Goal: Task Accomplishment & Management: Complete application form

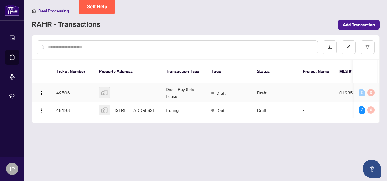
click at [132, 87] on div "-" at bounding box center [127, 92] width 57 height 11
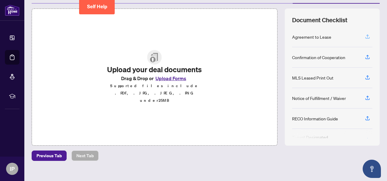
scroll to position [82, 0]
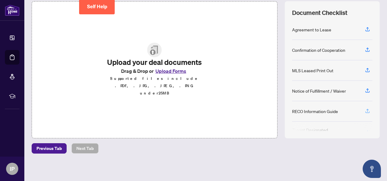
click at [367, 109] on icon "button" at bounding box center [368, 110] width 2 height 3
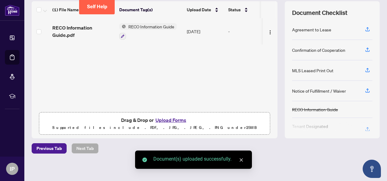
click at [303, 108] on div "RECO Information Guide" at bounding box center [315, 109] width 46 height 7
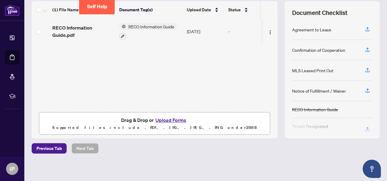
click at [296, 109] on div "RECO Information Guide" at bounding box center [315, 109] width 46 height 7
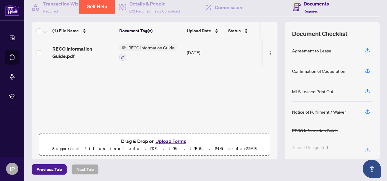
scroll to position [52, 0]
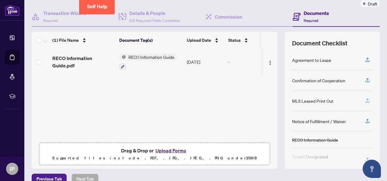
click at [365, 98] on icon "button" at bounding box center [367, 100] width 5 height 5
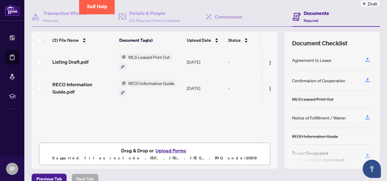
scroll to position [21, 0]
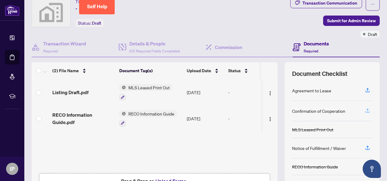
click at [365, 108] on icon "button" at bounding box center [367, 110] width 5 height 5
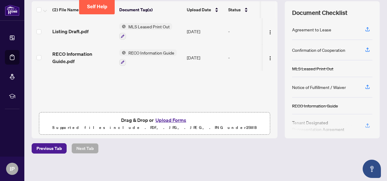
scroll to position [8, 0]
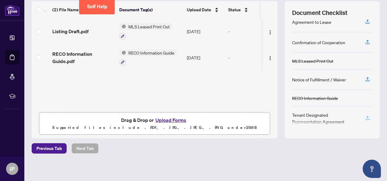
click at [367, 116] on icon "button" at bounding box center [368, 117] width 2 height 3
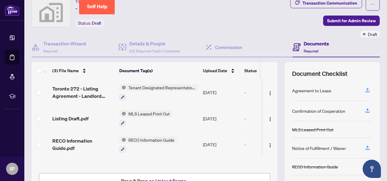
scroll to position [0, 0]
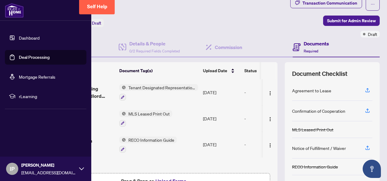
click at [33, 36] on link "Dashboard" at bounding box center [29, 37] width 21 height 5
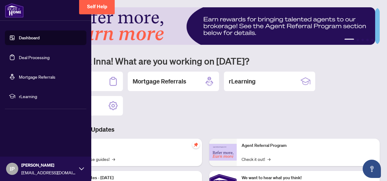
click at [41, 55] on link "Deal Processing" at bounding box center [34, 56] width 31 height 5
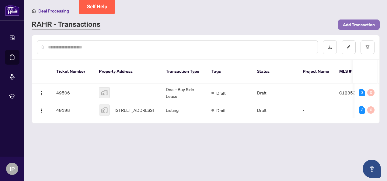
click at [360, 22] on span "Add Transaction" at bounding box center [359, 25] width 32 height 10
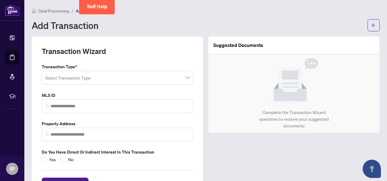
click at [97, 76] on input "search" at bounding box center [114, 78] width 139 height 13
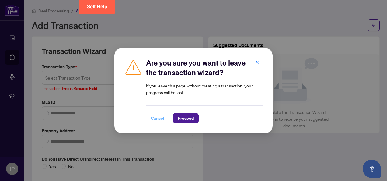
click at [159, 119] on span "Cancel" at bounding box center [157, 118] width 13 height 10
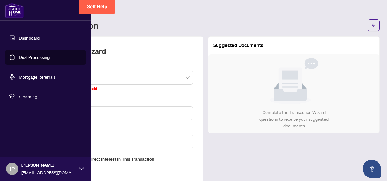
click at [25, 35] on link "Dashboard" at bounding box center [29, 37] width 21 height 5
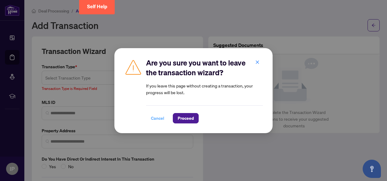
click at [161, 118] on span "Cancel" at bounding box center [157, 118] width 13 height 10
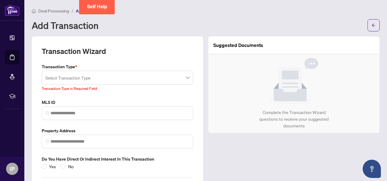
click at [139, 23] on div "Add Transaction" at bounding box center [198, 25] width 332 height 10
click at [368, 22] on button "button" at bounding box center [374, 25] width 12 height 12
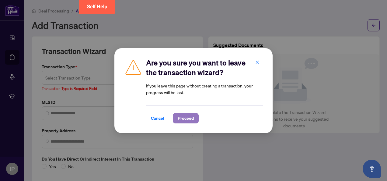
click at [188, 115] on span "Proceed" at bounding box center [186, 118] width 16 height 10
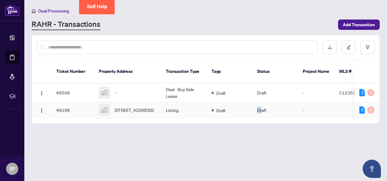
drag, startPoint x: 220, startPoint y: 113, endPoint x: 261, endPoint y: 112, distance: 41.4
click at [261, 112] on tr "49198 [STREET_ADDRESS] Listing Draft Draft - - [PERSON_NAME] [DATE] [PERSON_NAM…" at bounding box center [328, 110] width 592 height 16
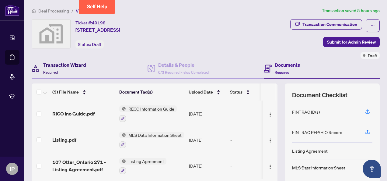
click at [77, 63] on h4 "Transaction Wizard" at bounding box center [64, 64] width 43 height 7
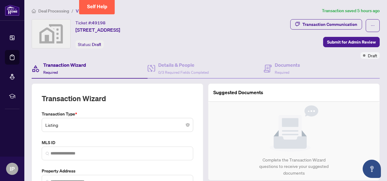
type input "**********"
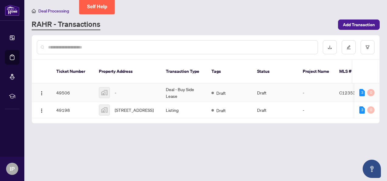
click at [62, 85] on td "49506" at bounding box center [72, 92] width 43 height 19
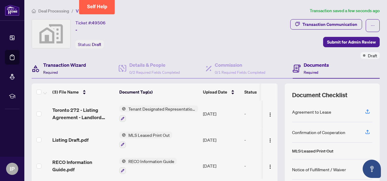
click at [75, 63] on h4 "Transaction Wizard" at bounding box center [64, 64] width 43 height 7
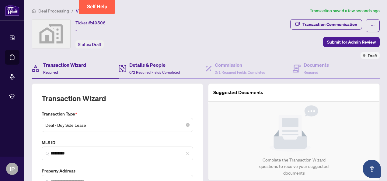
type input "**********"
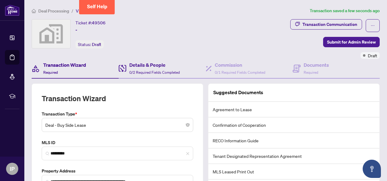
scroll to position [30, 0]
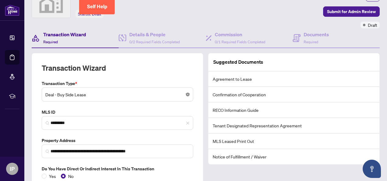
click at [186, 95] on body "**********" at bounding box center [193, 90] width 387 height 181
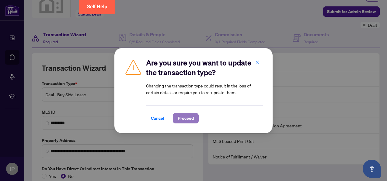
click at [184, 114] on span "Proceed" at bounding box center [186, 118] width 16 height 10
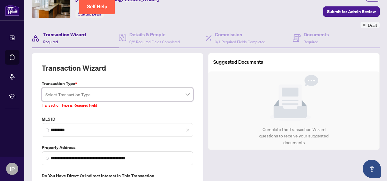
click at [87, 94] on input "search" at bounding box center [114, 95] width 139 height 13
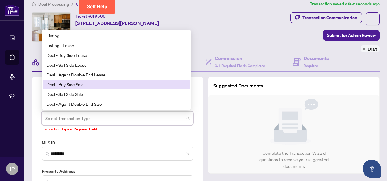
scroll to position [0, 0]
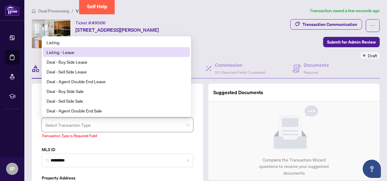
click at [69, 50] on div "Listing - Lease" at bounding box center [117, 52] width 140 height 7
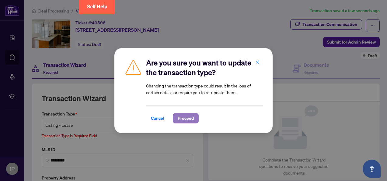
click at [186, 116] on span "Proceed" at bounding box center [186, 118] width 16 height 10
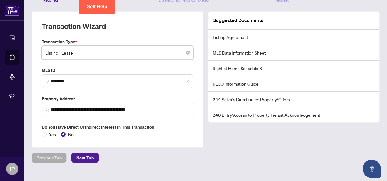
scroll to position [81, 0]
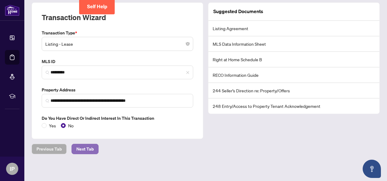
click at [87, 147] on span "Next Tab" at bounding box center [84, 149] width 17 height 10
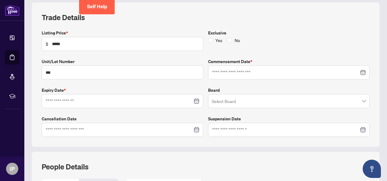
type input "**********"
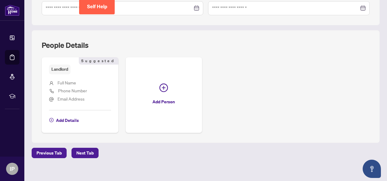
scroll to position [206, 0]
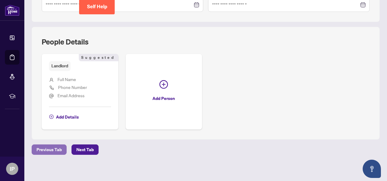
click at [53, 148] on span "Previous Tab" at bounding box center [49, 150] width 25 height 10
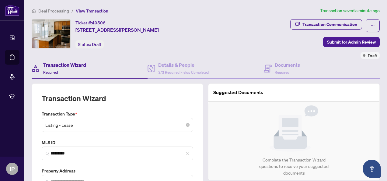
type input "**********"
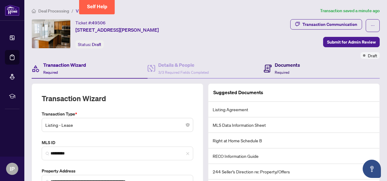
click at [283, 72] on span "Required" at bounding box center [282, 72] width 15 height 5
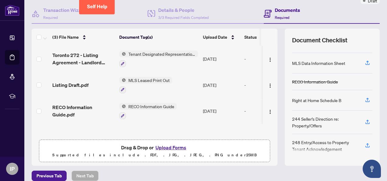
scroll to position [21, 0]
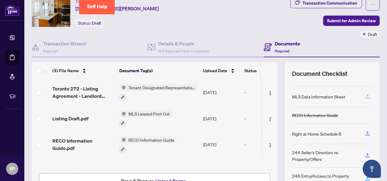
click at [365, 93] on icon "button" at bounding box center [367, 95] width 5 height 5
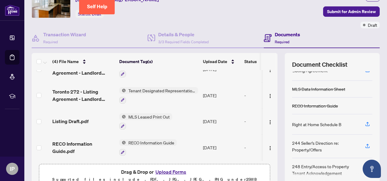
scroll to position [0, 0]
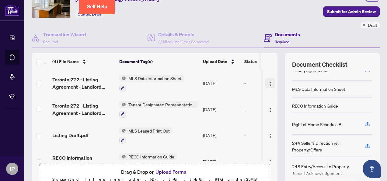
click at [268, 82] on img "button" at bounding box center [270, 84] width 5 height 5
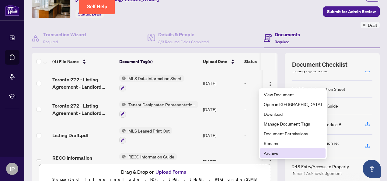
click at [270, 152] on span "Archive" at bounding box center [293, 152] width 58 height 7
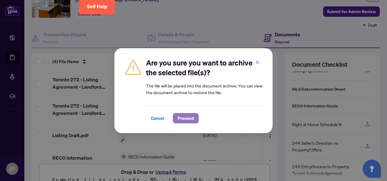
click at [185, 117] on span "Proceed" at bounding box center [186, 118] width 16 height 10
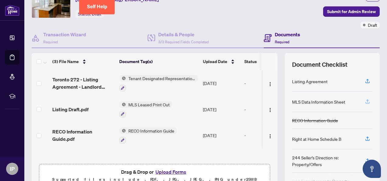
click at [365, 101] on icon "button" at bounding box center [367, 101] width 5 height 5
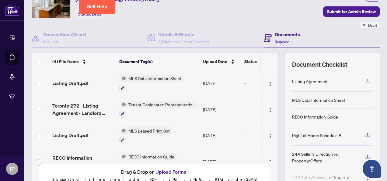
click at [367, 79] on icon "button" at bounding box center [368, 80] width 2 height 3
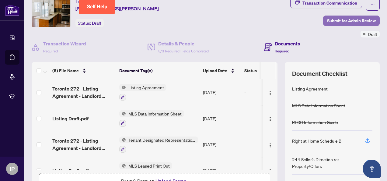
click at [335, 18] on span "Submit for Admin Review" at bounding box center [351, 21] width 49 height 10
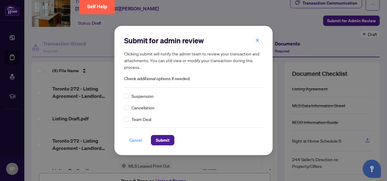
click at [136, 141] on span "Cancel" at bounding box center [135, 140] width 13 height 10
